Goal: Find specific page/section: Find specific page/section

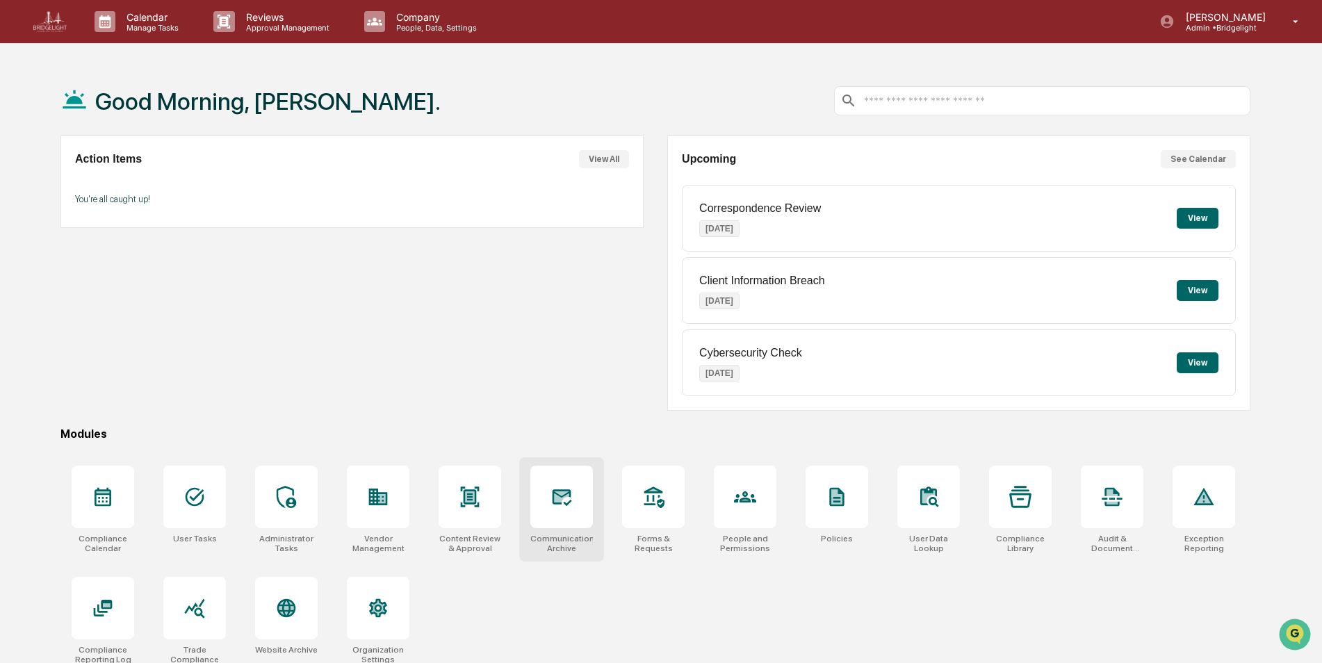
click at [548, 515] on div at bounding box center [561, 497] width 63 height 63
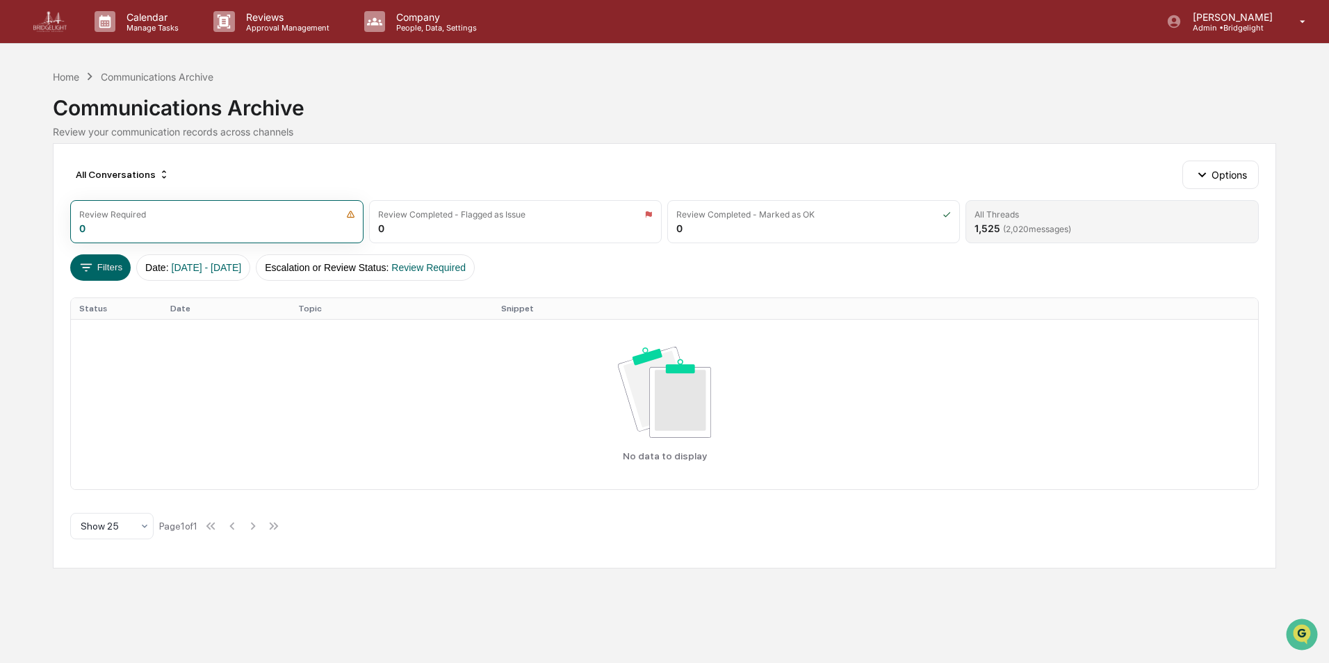
click at [1038, 226] on span "( 2,020 messages)" at bounding box center [1037, 229] width 68 height 10
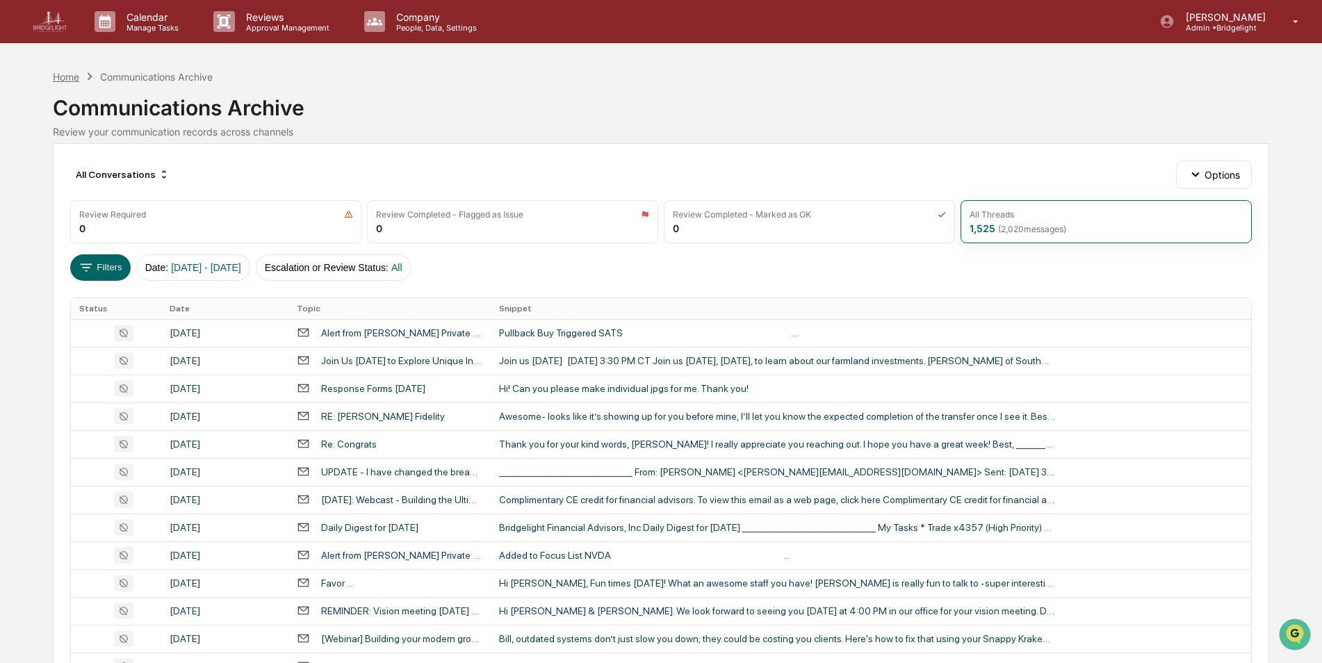
click at [60, 78] on div "Home" at bounding box center [66, 77] width 26 height 12
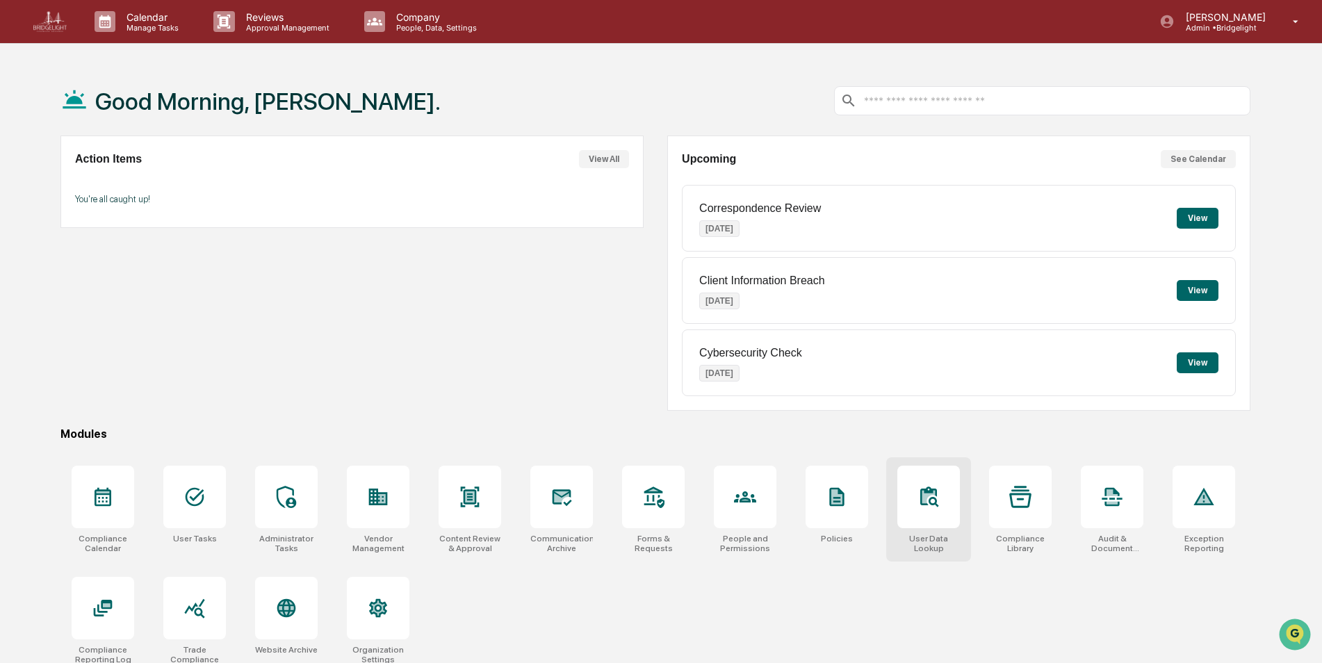
click at [929, 506] on icon at bounding box center [928, 497] width 22 height 22
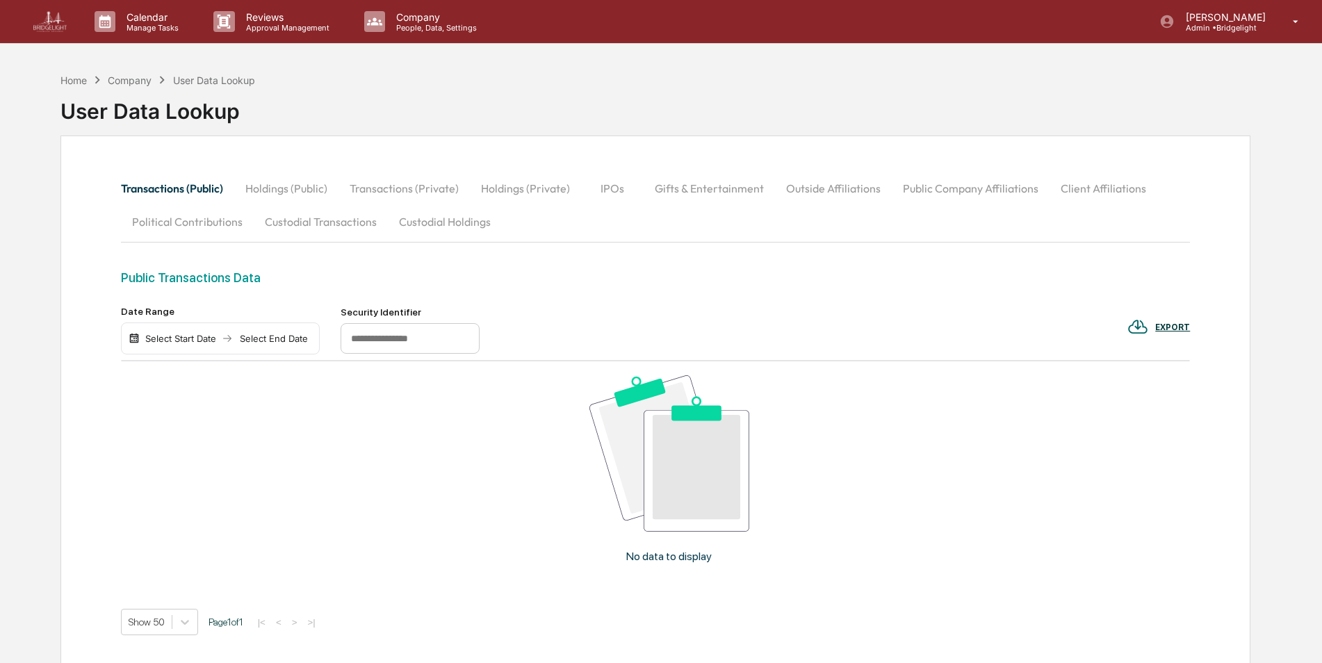
click at [334, 221] on button "Custodial Transactions" at bounding box center [321, 221] width 134 height 33
